Goal: Transaction & Acquisition: Purchase product/service

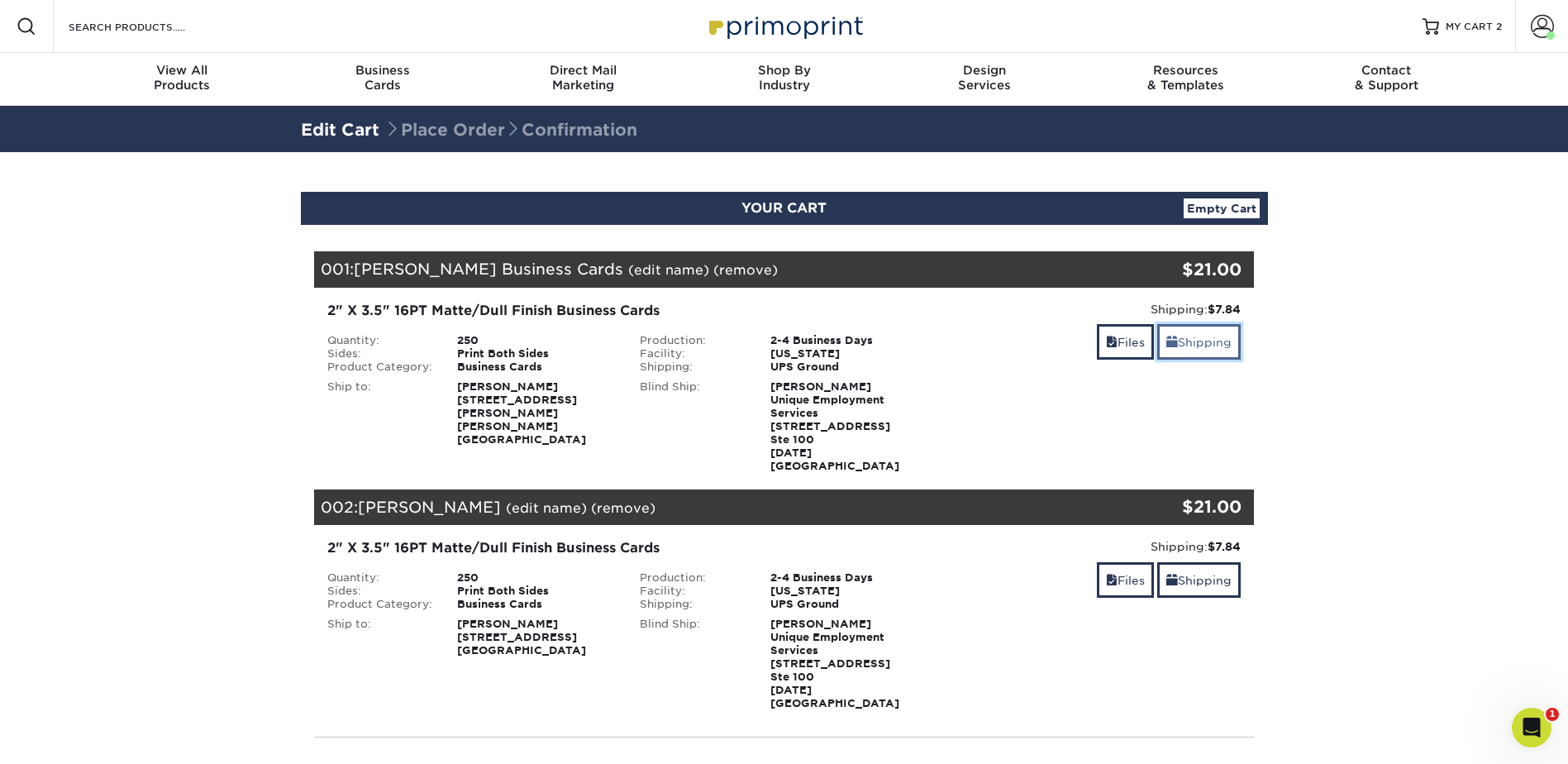
click at [1216, 343] on link "Shipping" at bounding box center [1198, 342] width 84 height 36
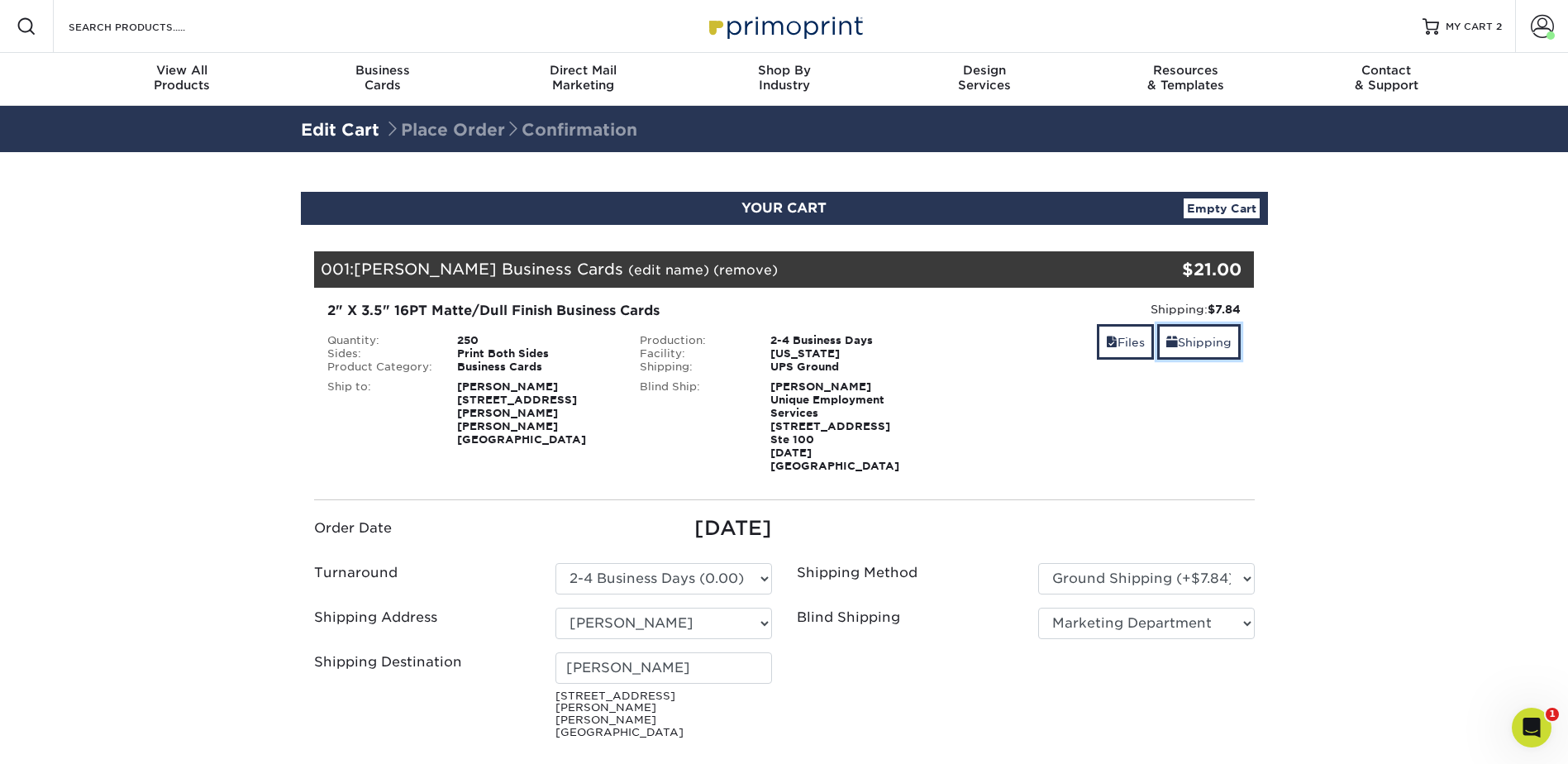
scroll to position [138, 0]
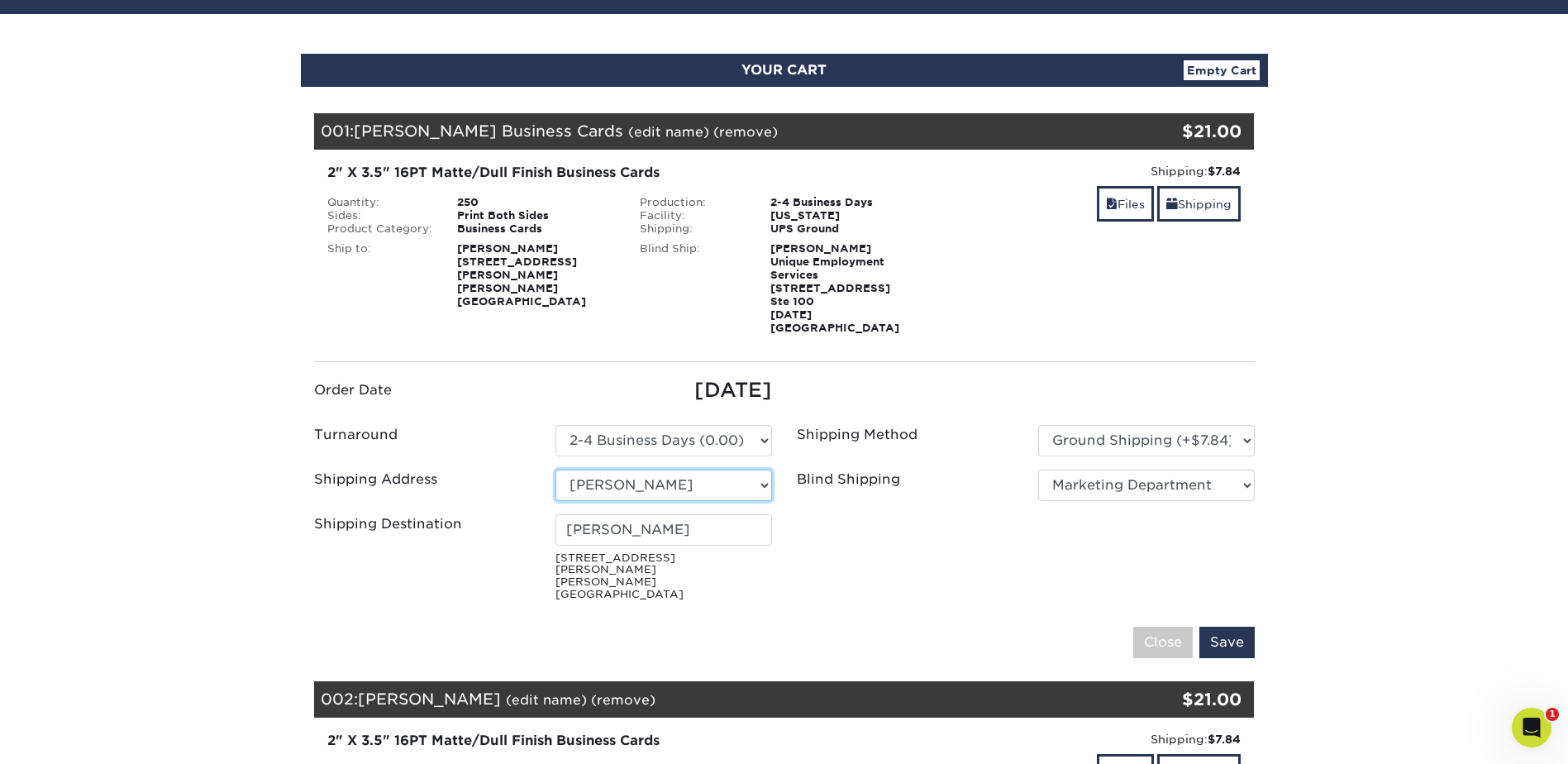
click at [755, 470] on select "Select One Arieux Home [PERSON_NAME] BrianRothermel [PERSON_NAME] Q [PERSON_NAM…" at bounding box center [663, 485] width 217 height 31
select select "newaddress"
click at [555, 470] on select "Select One Arieux Home [PERSON_NAME] BrianRothermel [PERSON_NAME] Q [PERSON_NAM…" at bounding box center [663, 485] width 217 height 31
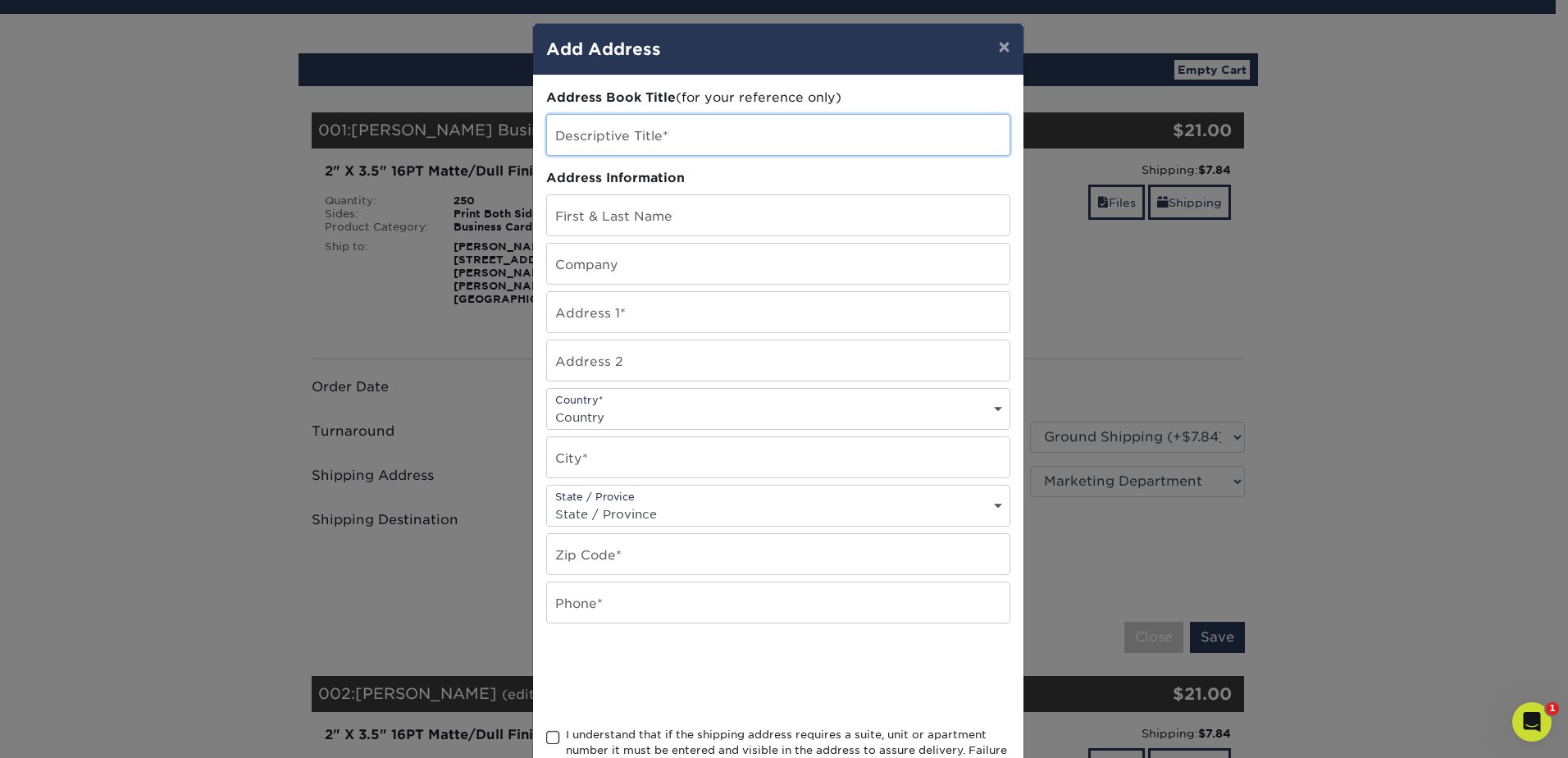
click at [821, 142] on input "text" at bounding box center [778, 135] width 462 height 40
type input "[PERSON_NAME]"
type input "UniqueHR"
click at [713, 254] on input "UniqueHR" at bounding box center [778, 263] width 462 height 40
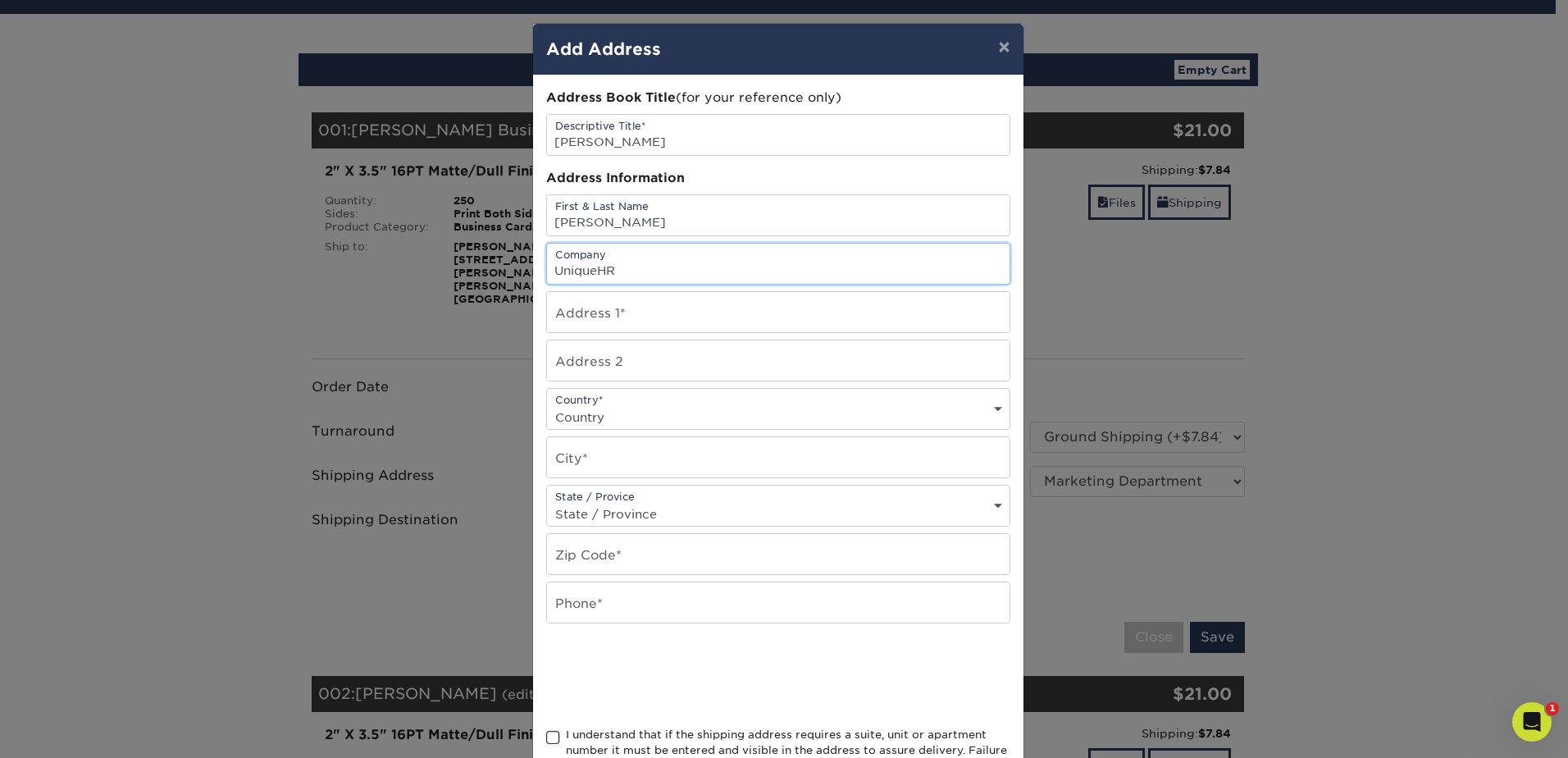
drag, startPoint x: 643, startPoint y: 261, endPoint x: 355, endPoint y: 247, distance: 288.3
click at [355, 247] on div "× Add Address Address Book Title (for your reference only) Descriptive Title* T…" at bounding box center [784, 379] width 1568 height 758
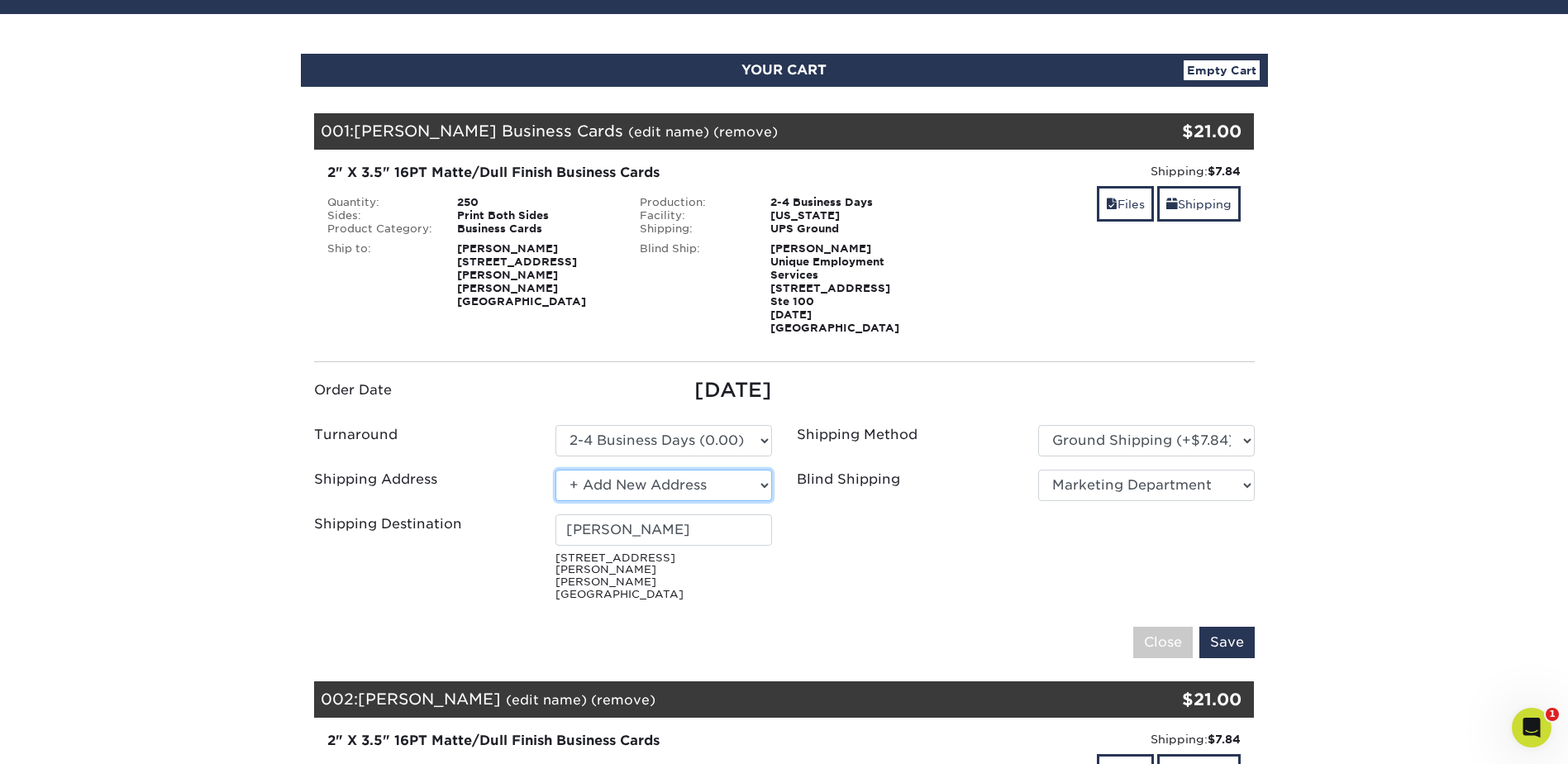
click at [711, 476] on select "Select One Arieux Home [PERSON_NAME] BrianRothermel [PERSON_NAME] Q [PERSON_NAM…" at bounding box center [663, 485] width 217 height 31
click at [555, 470] on select "Select One Arieux Home [PERSON_NAME] BrianRothermel [PERSON_NAME] Q [PERSON_NAM…" at bounding box center [663, 485] width 217 height 31
click at [721, 474] on select "Select One Arieux Home [PERSON_NAME] BrianRothermel [PERSON_NAME] Q [PERSON_NAM…" at bounding box center [663, 485] width 217 height 31
click at [555, 470] on select "Select One Arieux Home [PERSON_NAME] BrianRothermel [PERSON_NAME] Q [PERSON_NAM…" at bounding box center [663, 485] width 217 height 31
click at [742, 514] on input "[PERSON_NAME]" at bounding box center [663, 529] width 217 height 31
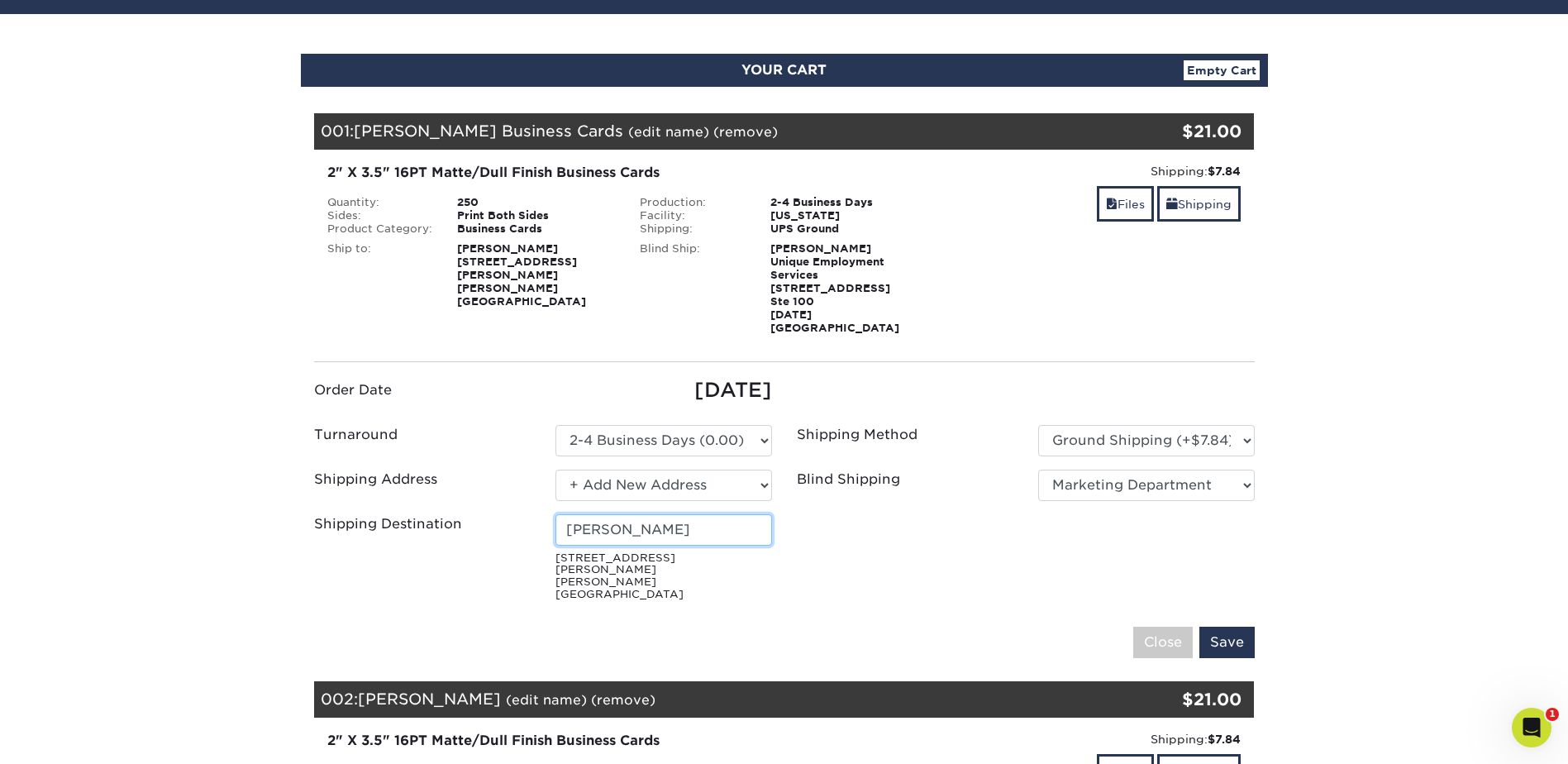
drag, startPoint x: 650, startPoint y: 513, endPoint x: 451, endPoint y: 521, distance: 199.2
click at [398, 529] on div "Shipping Destination Tom Wicks 302 Cox St Wills Point, TX 75169" at bounding box center [542, 561] width 483 height 94
drag, startPoint x: 683, startPoint y: 482, endPoint x: 613, endPoint y: 478, distance: 70.1
click at [679, 482] on select "Select One Arieux Home [PERSON_NAME] BrianRothermel [PERSON_NAME] Q [PERSON_NAM…" at bounding box center [663, 485] width 217 height 31
click at [582, 470] on select "Select One Arieux Home [PERSON_NAME] BrianRothermel [PERSON_NAME] Q [PERSON_NAM…" at bounding box center [663, 485] width 217 height 31
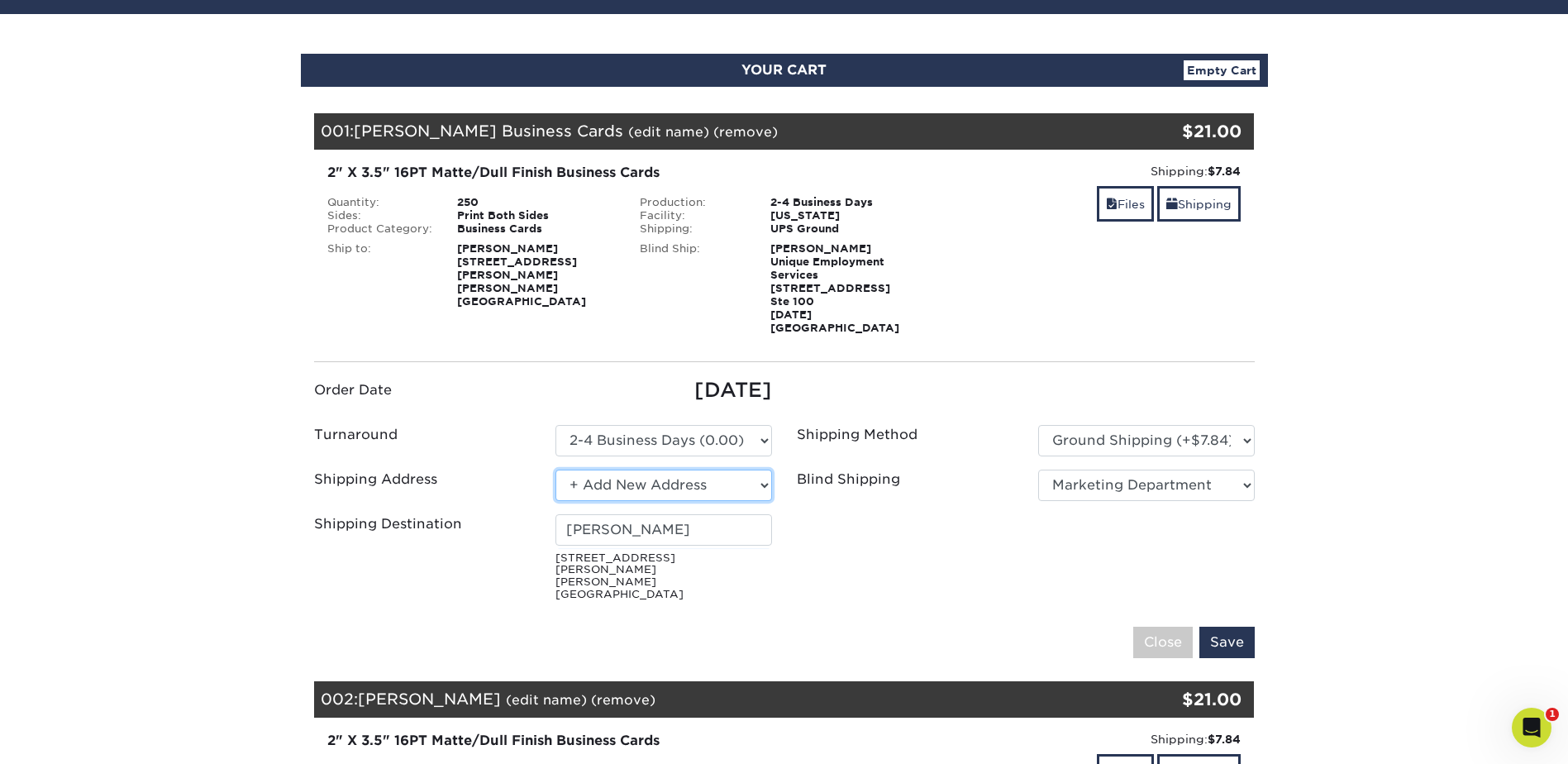
drag, startPoint x: 573, startPoint y: 469, endPoint x: 557, endPoint y: 457, distance: 20.0
click at [573, 470] on select "Select One Arieux Home [PERSON_NAME] BrianRothermel [PERSON_NAME] Q [PERSON_NAM…" at bounding box center [663, 485] width 217 height 31
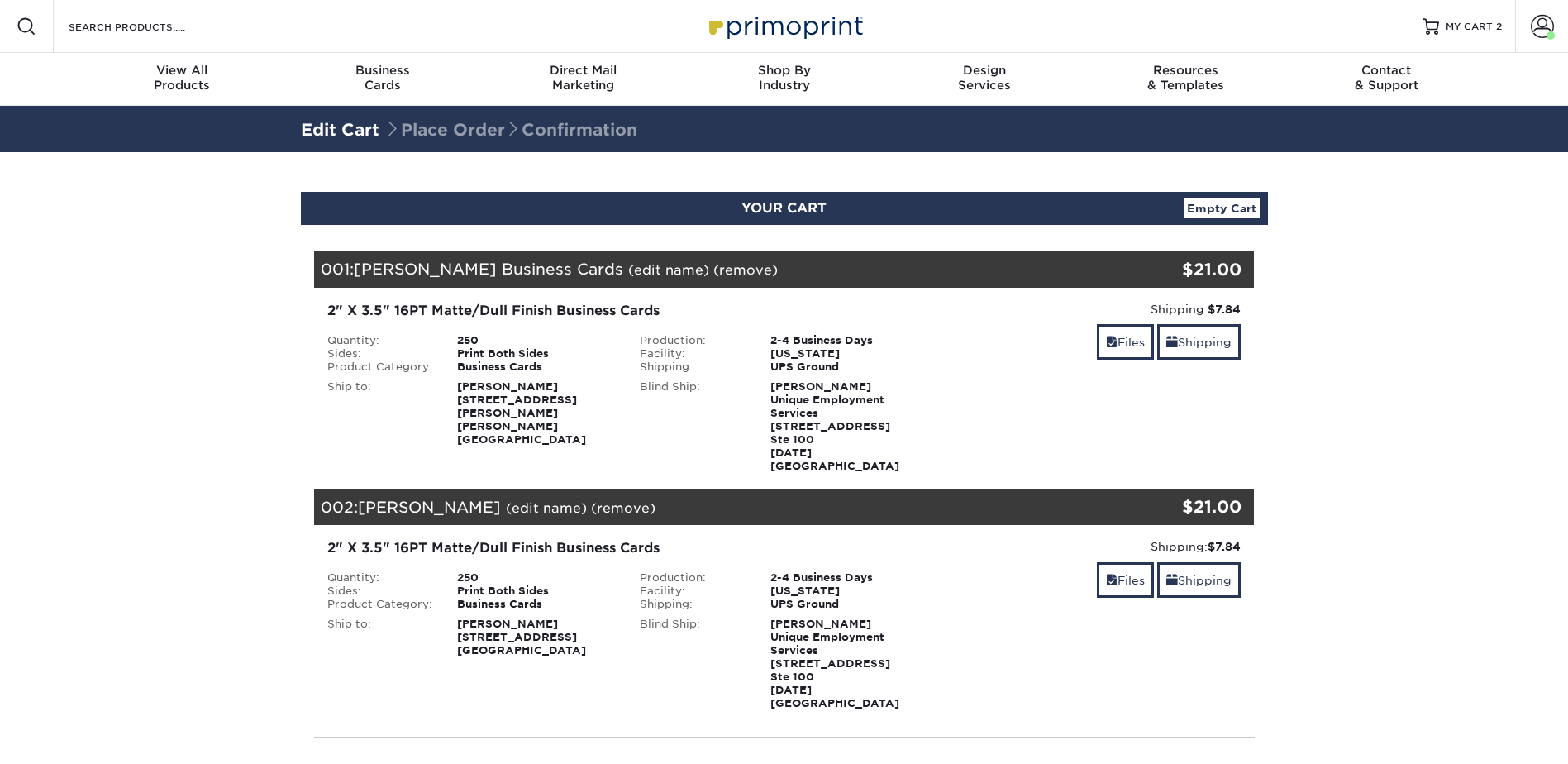
select select "286341"
select select "240587"
click at [1206, 347] on link "Shipping" at bounding box center [1198, 342] width 84 height 36
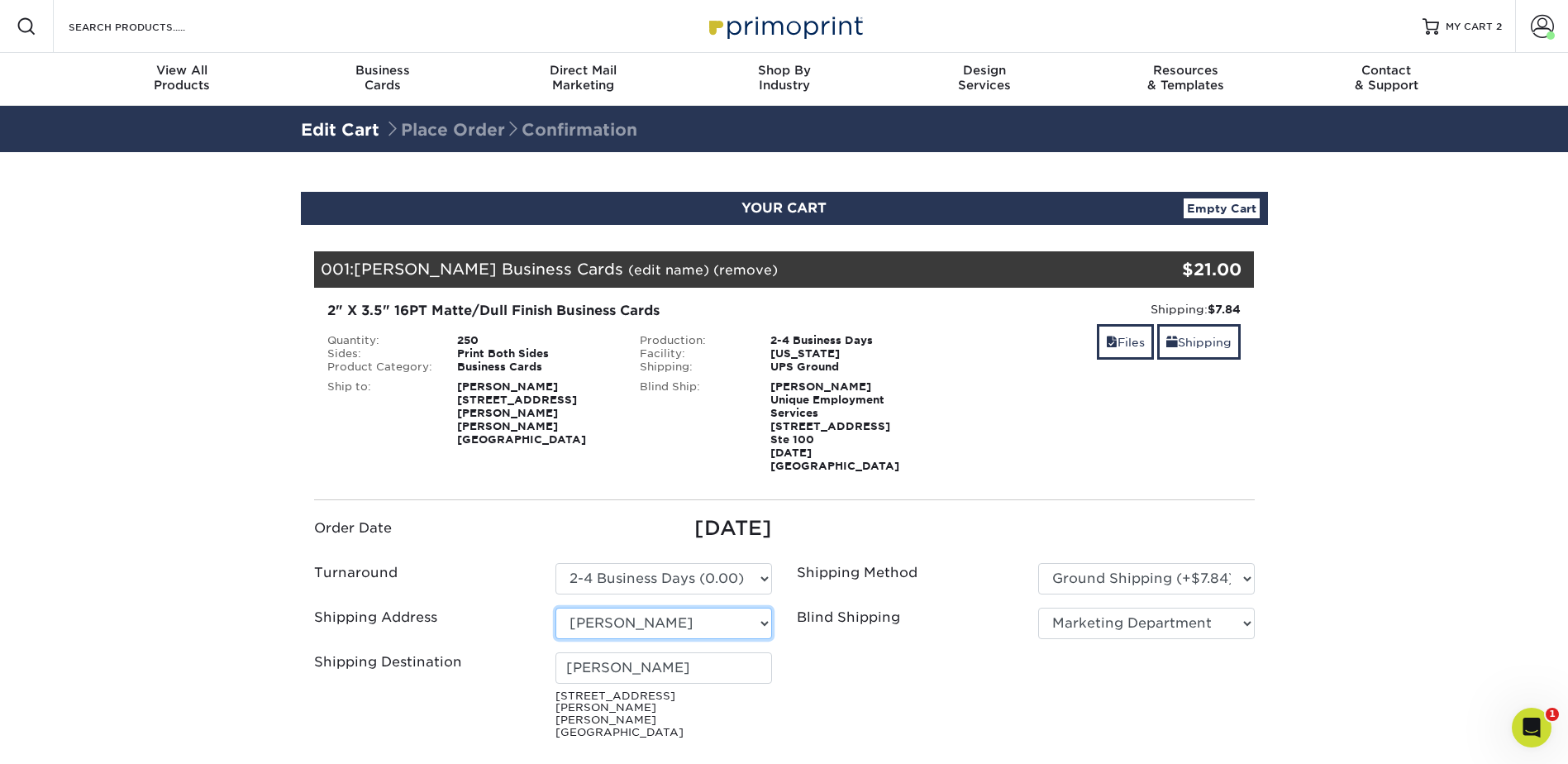
click at [676, 619] on select "Select One Arieux Home [PERSON_NAME] BrianRothermel [PERSON_NAME] Q [PERSON_NAM…" at bounding box center [663, 623] width 217 height 31
select select "newaddress"
click at [555, 607] on select "Select One Arieux Home [PERSON_NAME] BrianRothermel [PERSON_NAME] Q [PERSON_NAM…" at bounding box center [663, 623] width 217 height 31
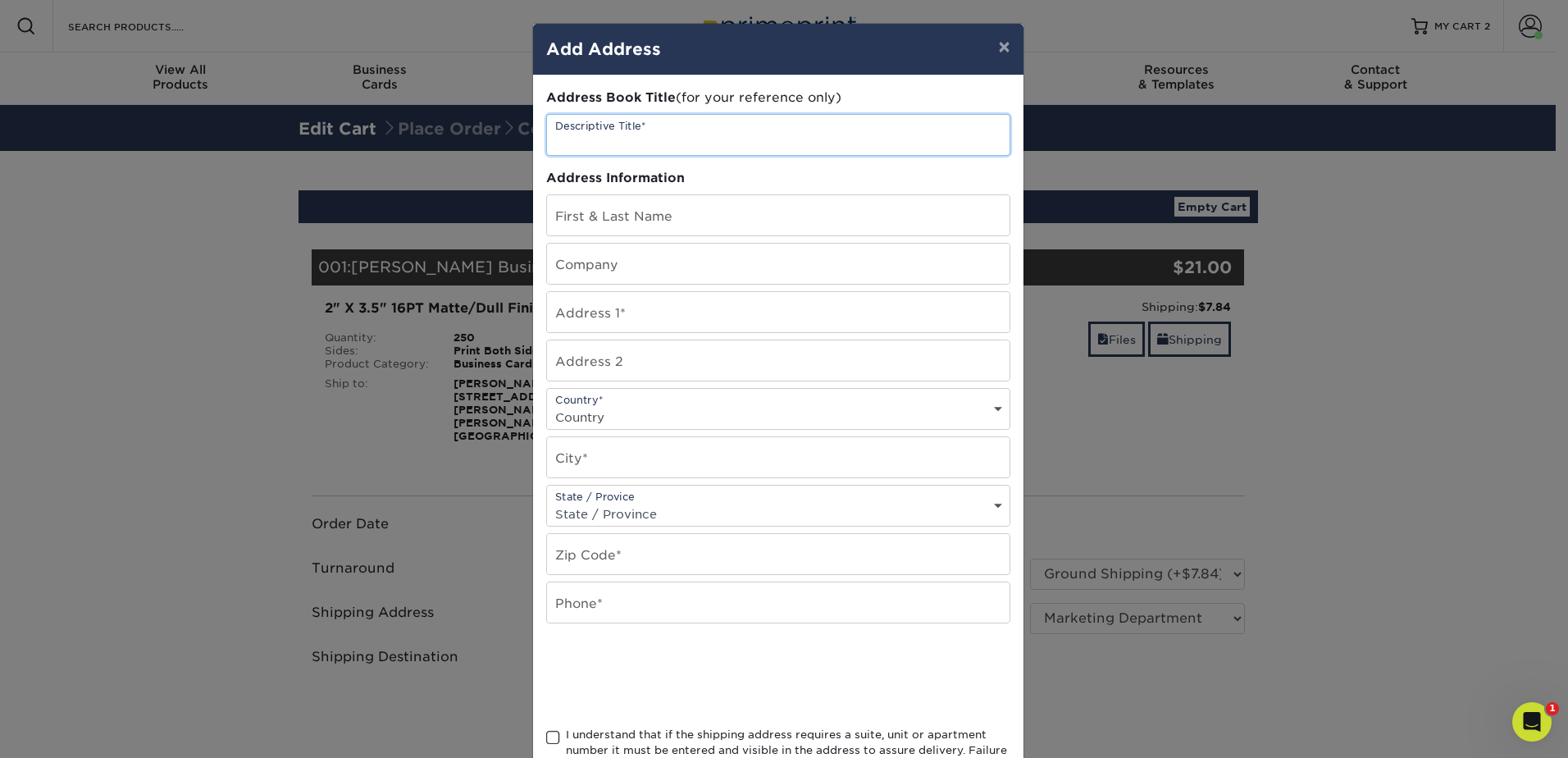
click at [788, 140] on input "text" at bounding box center [778, 135] width 462 height 40
type input "[PERSON_NAME]"
